Goal: Task Accomplishment & Management: Use online tool/utility

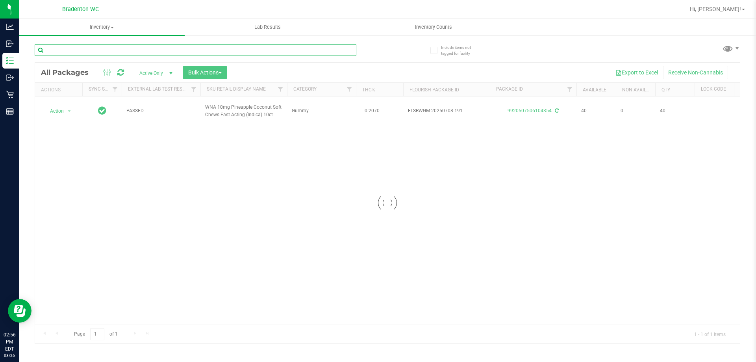
click at [138, 50] on input "text" at bounding box center [196, 50] width 322 height 12
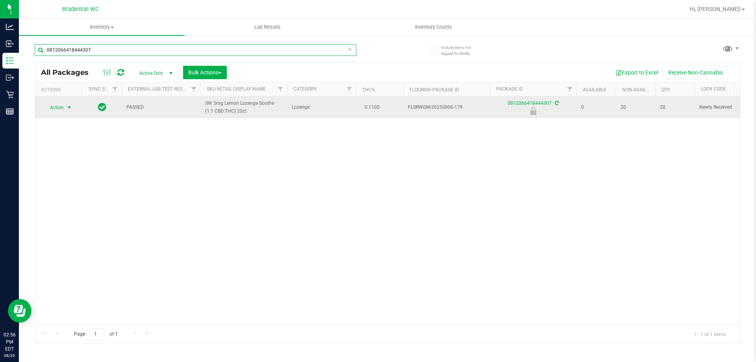
type input "0812066418444307"
click at [69, 111] on span "select" at bounding box center [69, 107] width 6 height 6
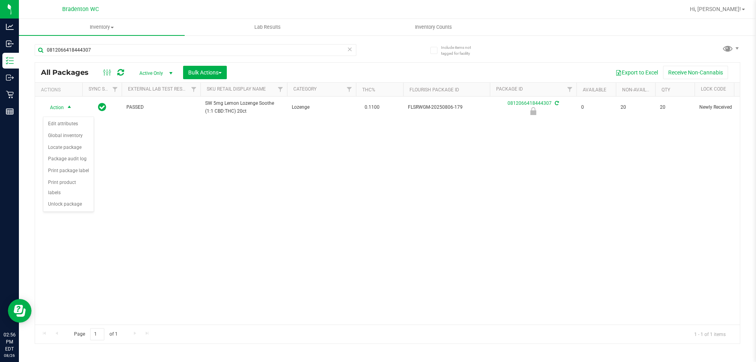
click at [72, 200] on div "Action Edit attributes Global inventory Locate package Package audit log Print …" at bounding box center [68, 165] width 51 height 96
click at [74, 208] on div "Action Action Edit attributes Global inventory Locate package Package audit log…" at bounding box center [387, 210] width 705 height 228
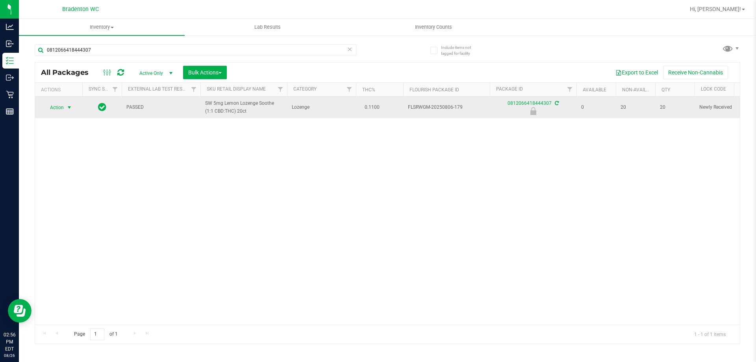
click at [68, 109] on span "select" at bounding box center [69, 107] width 6 height 6
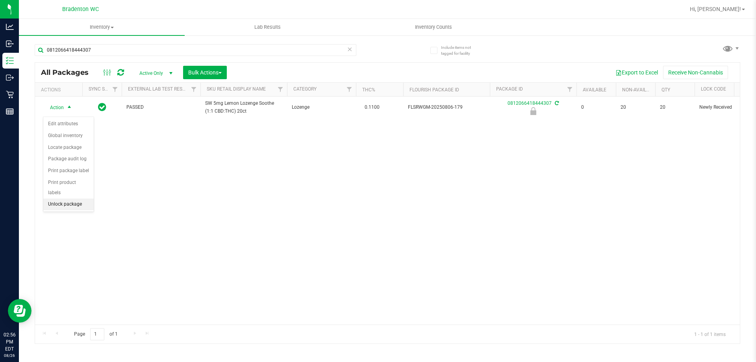
click at [77, 198] on li "Unlock package" at bounding box center [68, 204] width 50 height 12
click at [734, 10] on span "Hi, [PERSON_NAME]!" at bounding box center [715, 9] width 51 height 6
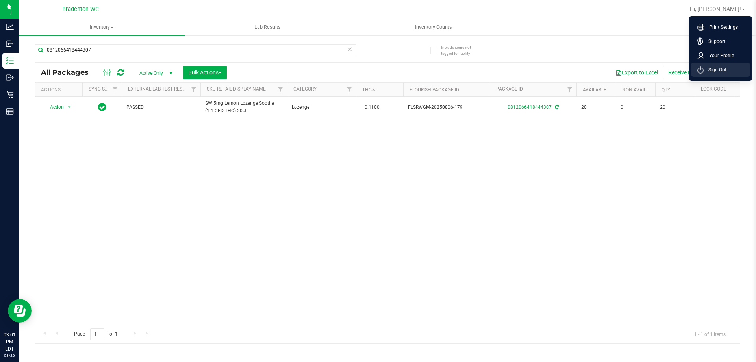
click at [720, 70] on span "Sign Out" at bounding box center [715, 70] width 23 height 8
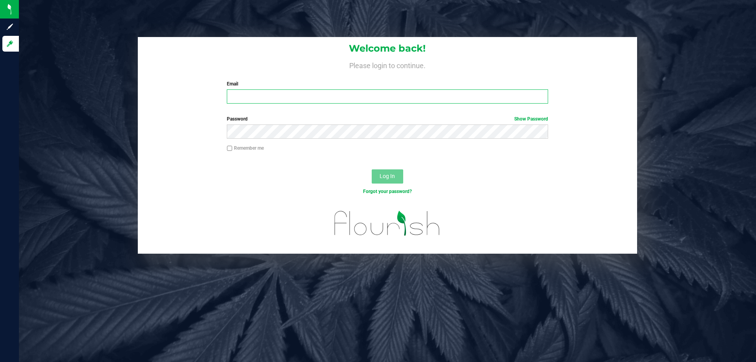
click at [274, 100] on input "Email" at bounding box center [387, 96] width 321 height 14
type input "[EMAIL_ADDRESS][DOMAIN_NAME]"
click at [372, 169] on button "Log In" at bounding box center [388, 176] width 32 height 14
